Goal: Information Seeking & Learning: Learn about a topic

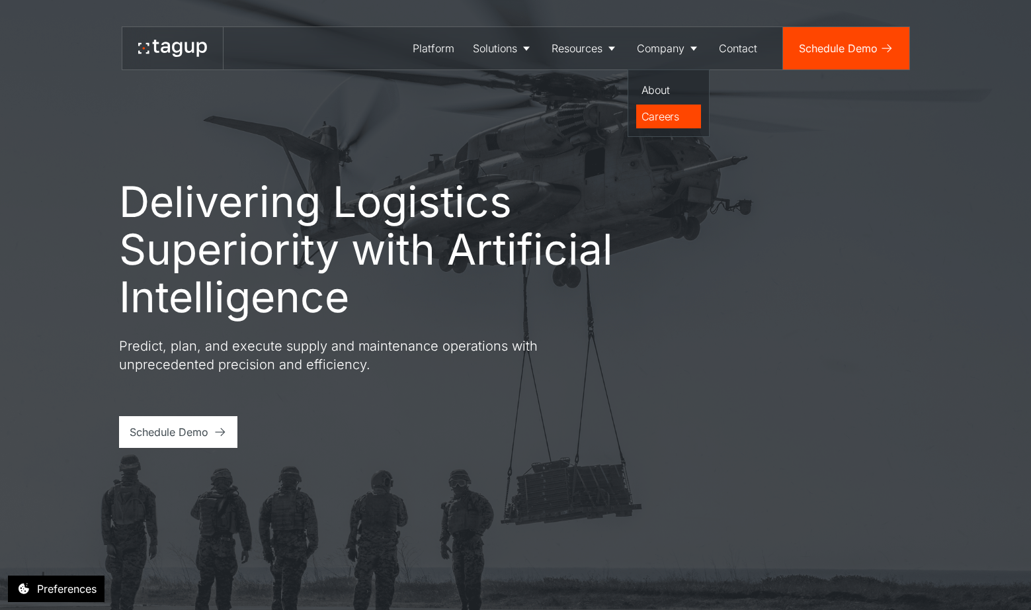
click at [667, 116] on div "Careers" at bounding box center [668, 116] width 54 height 16
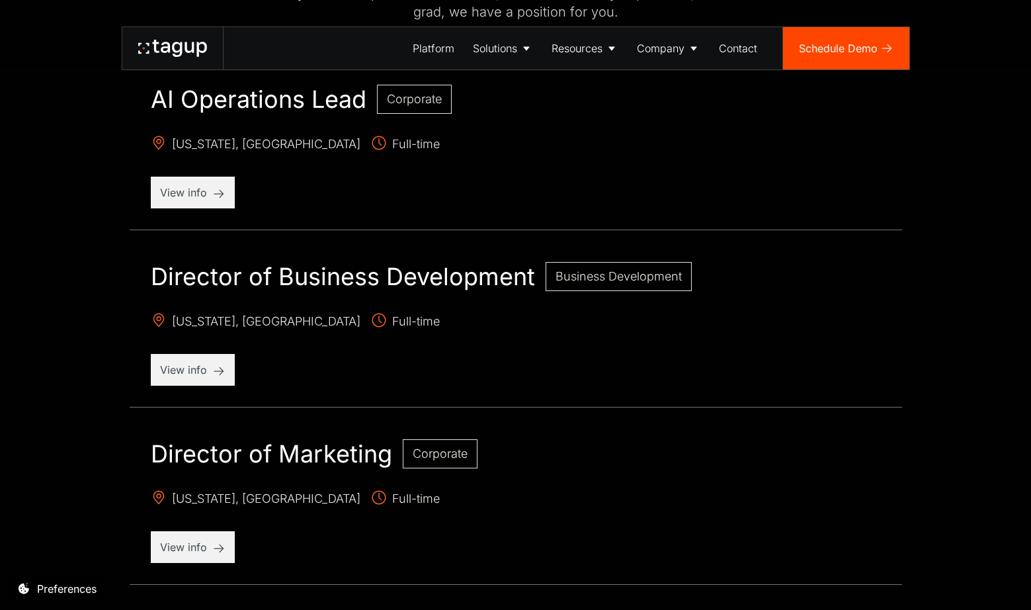
scroll to position [603, 0]
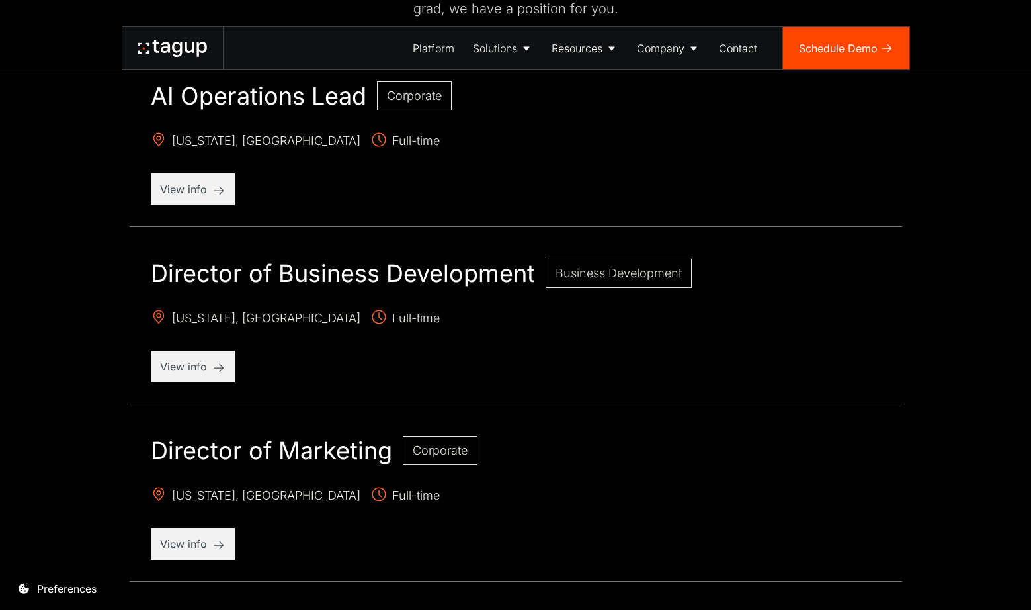
click at [558, 278] on span "Business Development" at bounding box center [618, 273] width 126 height 14
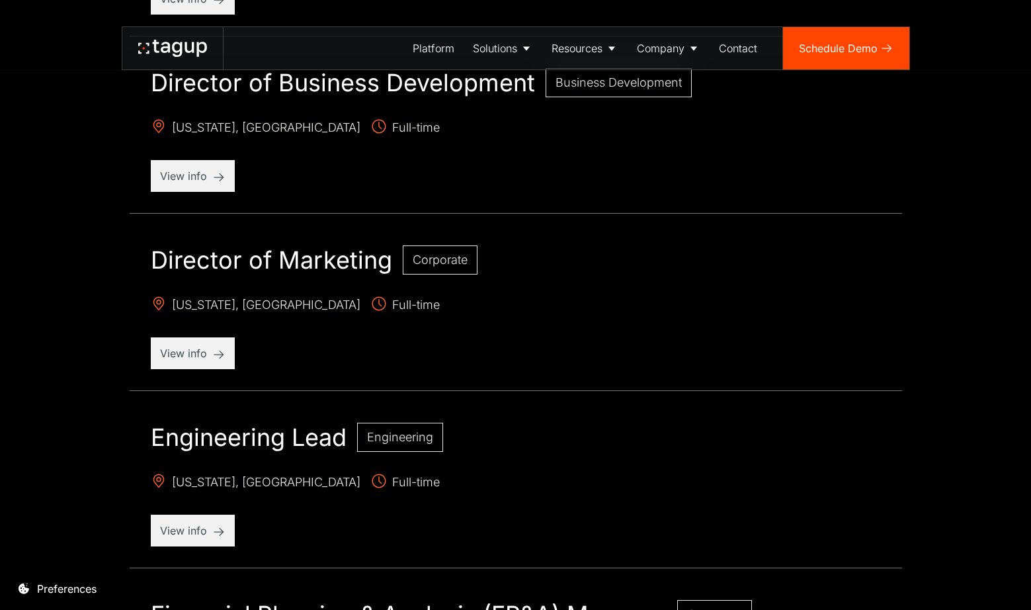
scroll to position [794, 0]
click at [218, 364] on div "View info" at bounding box center [193, 353] width 84 height 32
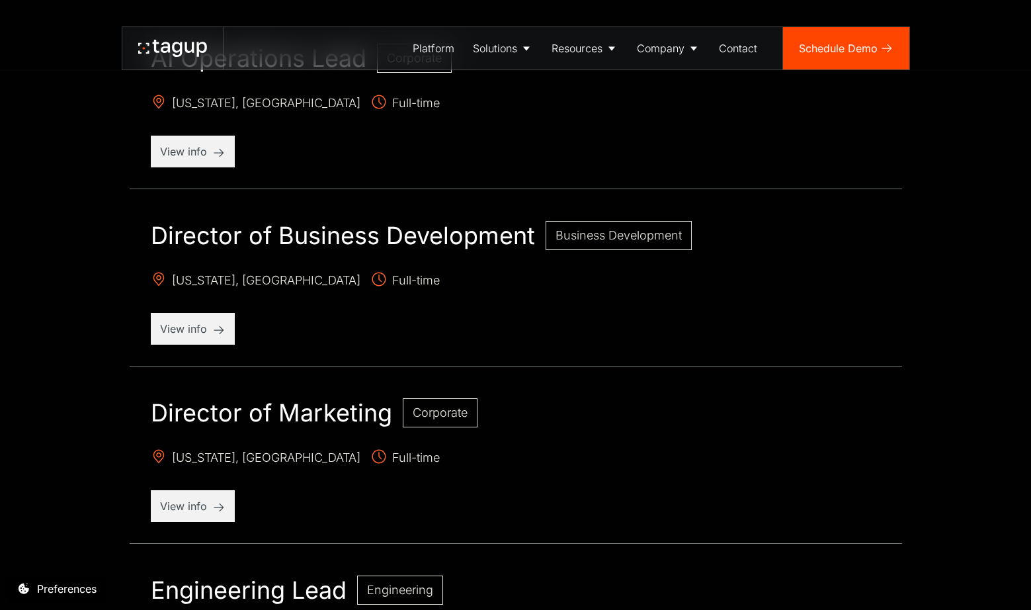
scroll to position [721, 0]
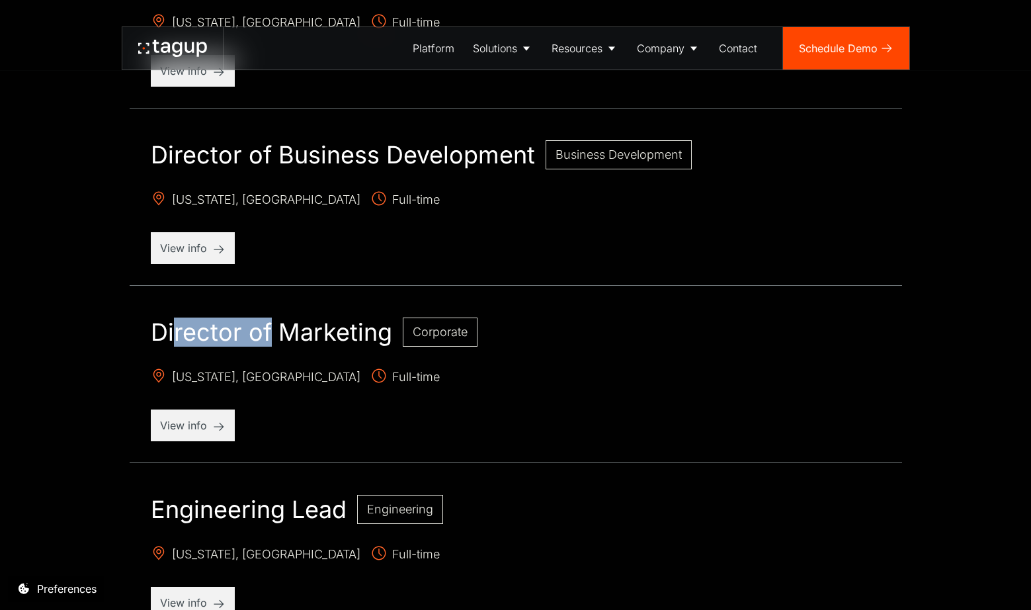
drag, startPoint x: 172, startPoint y: 329, endPoint x: 272, endPoint y: 332, distance: 99.9
click at [272, 332] on h2 "Director of Marketing" at bounding box center [271, 331] width 241 height 29
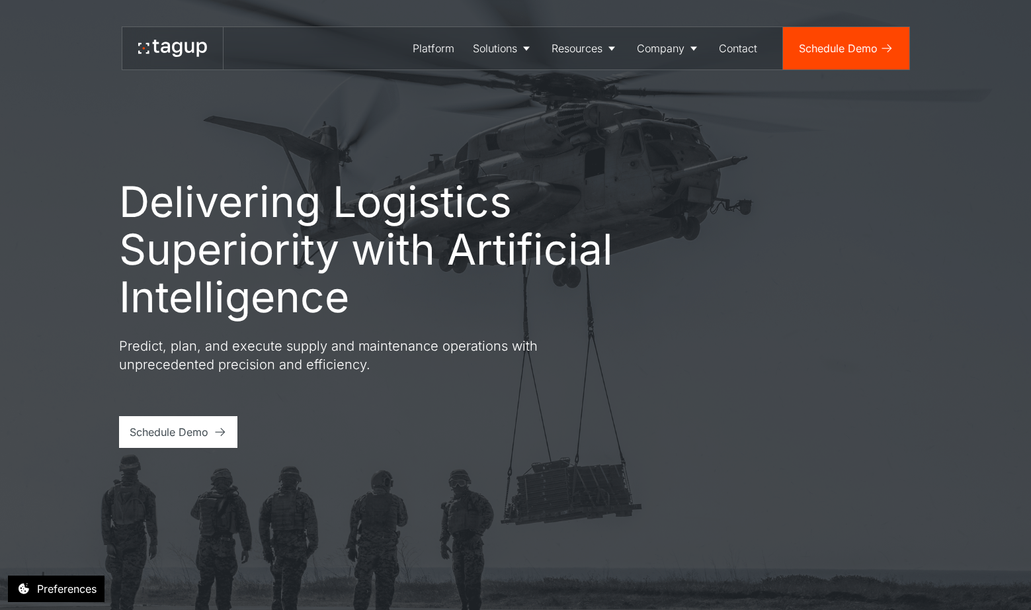
click at [437, 539] on div "Delivering Logistics Superiority with Artificial Intelligence Predict, plan, an…" at bounding box center [515, 305] width 978 height 610
